Goal: Task Accomplishment & Management: Complete application form

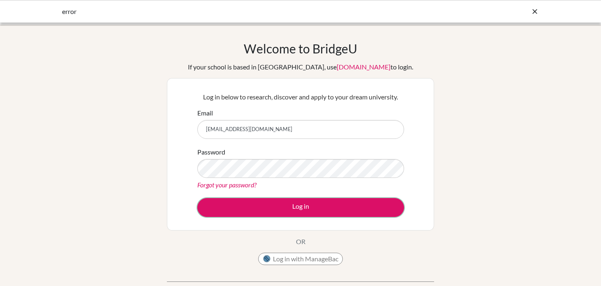
click at [340, 206] on button "Log in" at bounding box center [300, 207] width 207 height 19
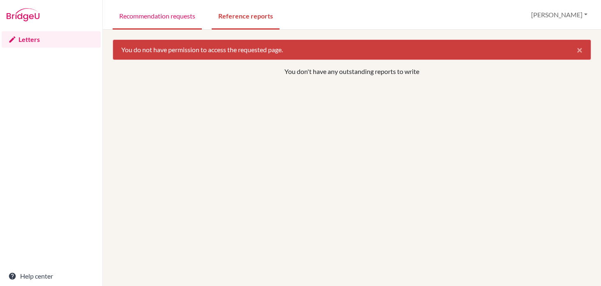
click at [168, 19] on link "Recommendation requests" at bounding box center [157, 15] width 89 height 28
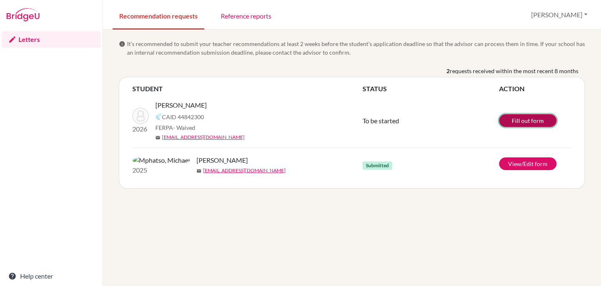
click at [518, 121] on link "Fill out form" at bounding box center [528, 120] width 58 height 13
